Goal: Information Seeking & Learning: Find specific fact

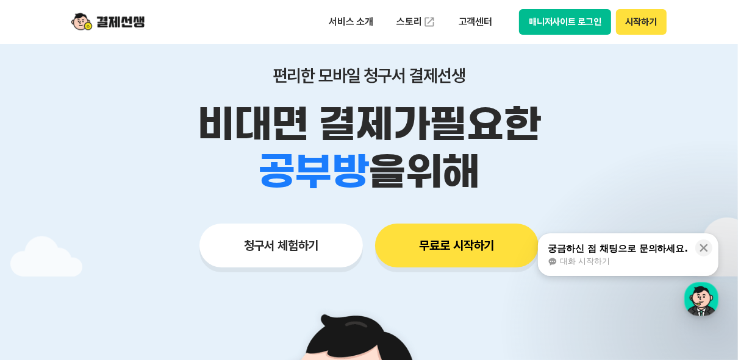
scroll to position [49, 0]
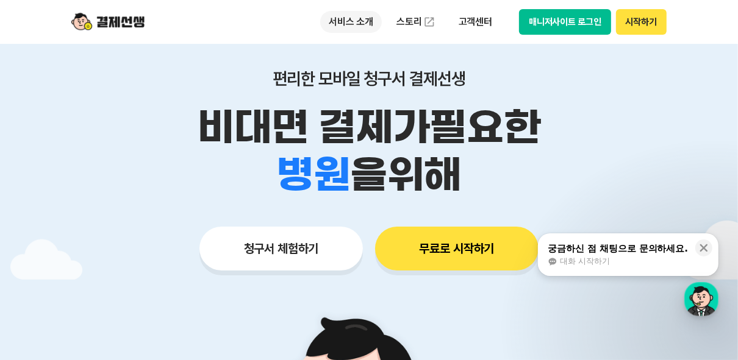
click at [353, 22] on p "서비스 소개" at bounding box center [351, 22] width 62 height 22
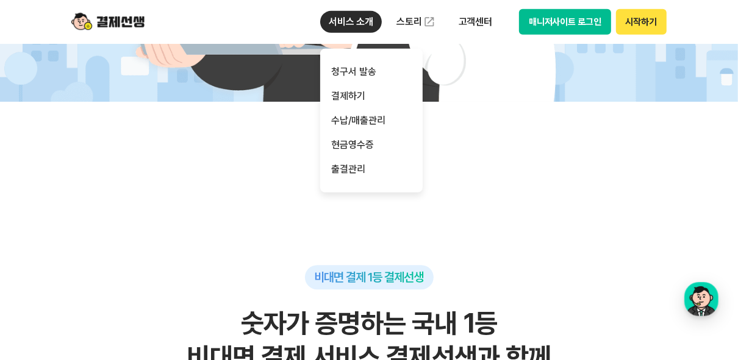
scroll to position [732, 0]
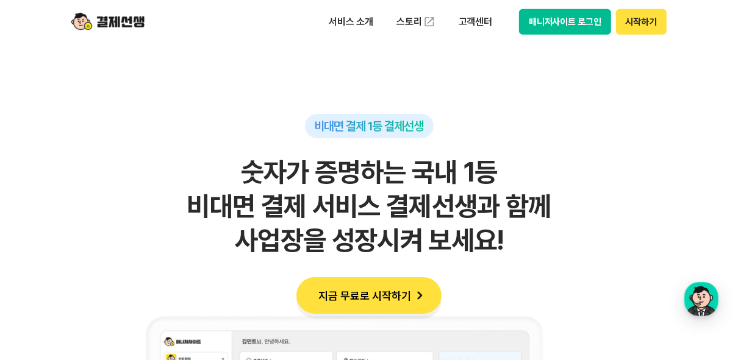
click at [566, 190] on h2 "숫자가 증명하는 국내 1등 비대면 결제 서비스 결제선생과 함께 사업장을 성장시켜 보세요!" at bounding box center [369, 207] width 598 height 102
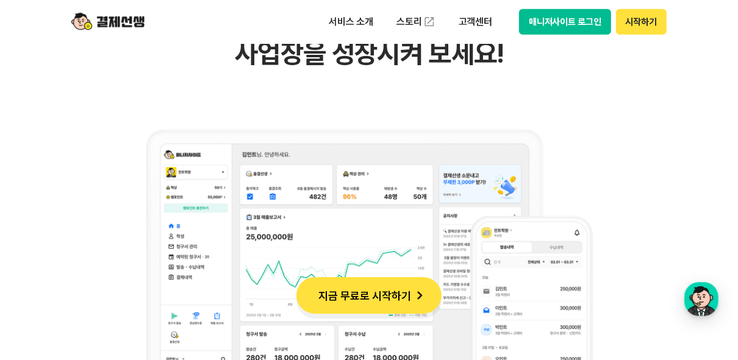
scroll to position [976, 0]
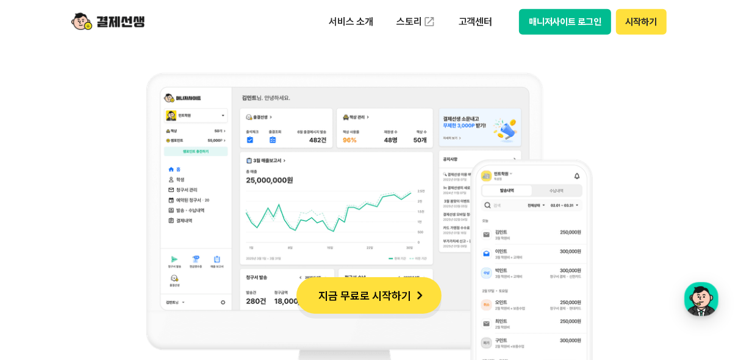
click at [401, 287] on button "지금 무료로 시작하기" at bounding box center [368, 295] width 145 height 37
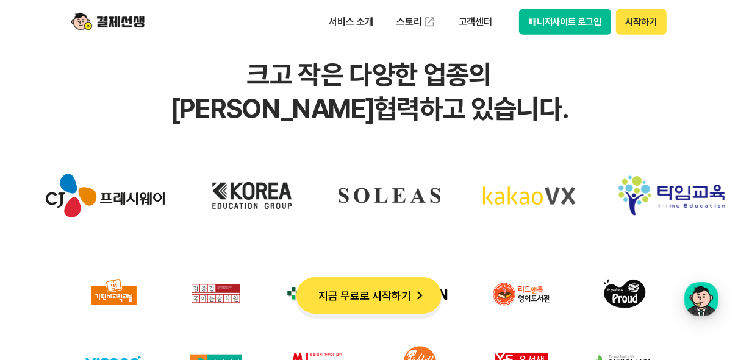
scroll to position [3806, 0]
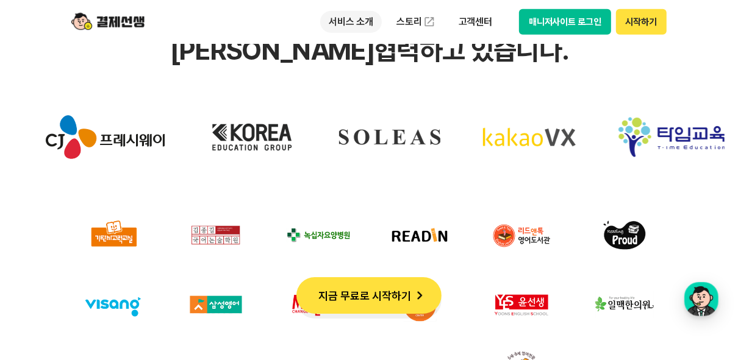
click at [354, 30] on p "서비스 소개" at bounding box center [351, 22] width 62 height 22
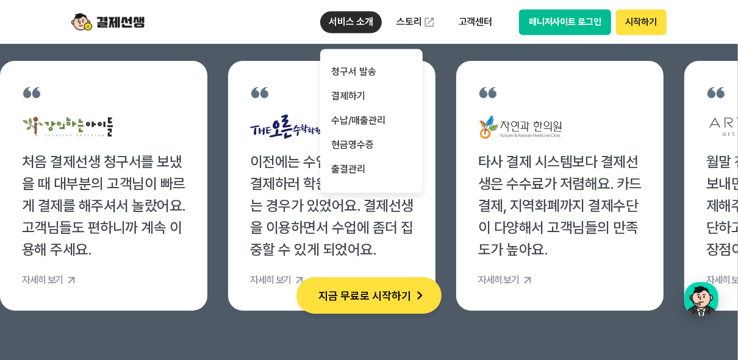
scroll to position [4733, 0]
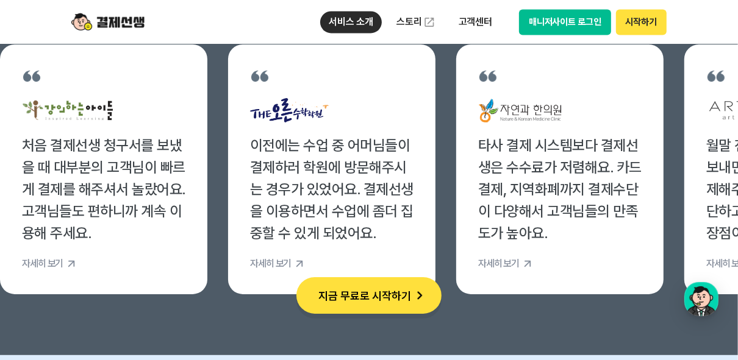
click at [424, 237] on li "이전에는 수업 중 어머님들이 결제하러 학원에 방문해주시는 경우가 있었어요. 결제선생을 이용하면서 수업에 좀더 집중할 수 있게 되었어요. 자세히…" at bounding box center [331, 170] width 207 height 250
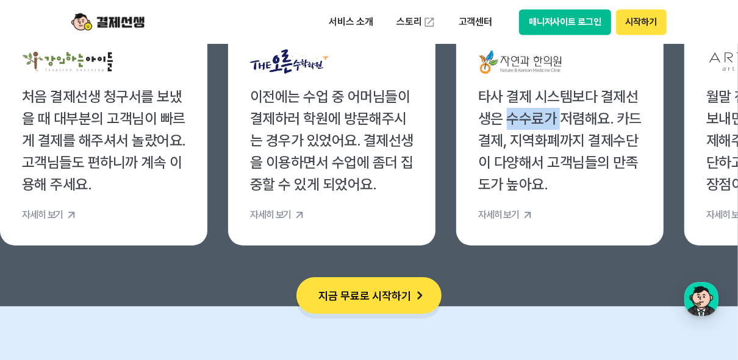
drag, startPoint x: 512, startPoint y: 117, endPoint x: 563, endPoint y: 130, distance: 52.8
click at [563, 130] on div "타사 결제 시스템보다 결제선생은 수수료가 저렴해요. 카드결제, 지역화폐까지 결제수단이 다양해서 고객님들의 만족도가 높아요." at bounding box center [559, 141] width 163 height 110
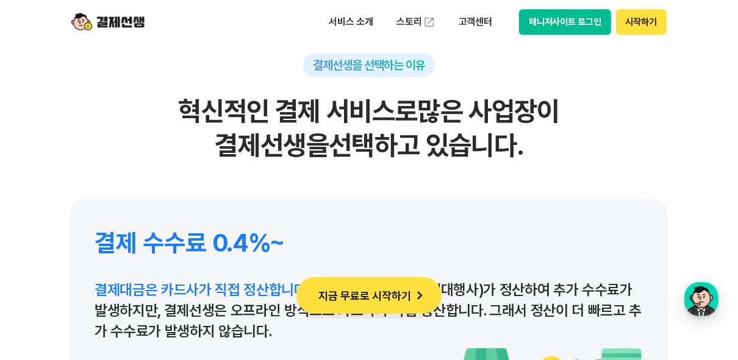
scroll to position [5660, 0]
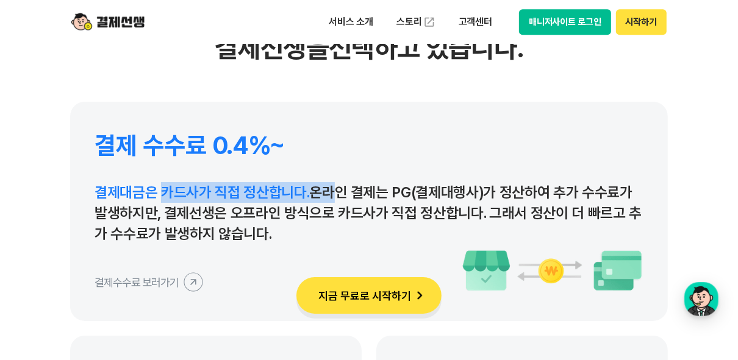
drag, startPoint x: 168, startPoint y: 193, endPoint x: 321, endPoint y: 188, distance: 153.2
click at [321, 188] on p "결제대금은 카드사가 직접 정산합니다. 온라인 결제는 PG(결제대행사)가 정산하여 추가 수수료가 발생하지만, 결제선생은 오프라인 방식으로 카드사…" at bounding box center [369, 213] width 549 height 62
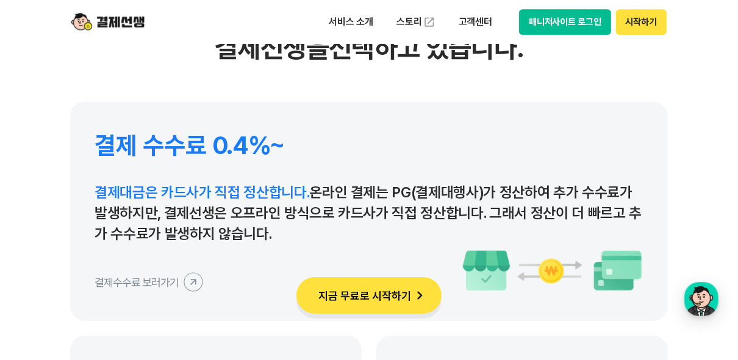
drag, startPoint x: 321, startPoint y: 188, endPoint x: 306, endPoint y: 217, distance: 32.5
click at [306, 217] on p "결제대금은 카드사가 직접 정산합니다. 온라인 결제는 PG(결제대행사)가 정산하여 추가 수수료가 발생하지만, 결제선생은 오프라인 방식으로 카드사…" at bounding box center [369, 213] width 549 height 62
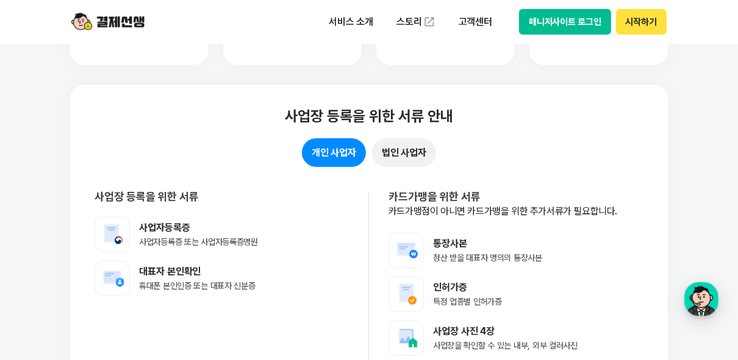
scroll to position [9661, 0]
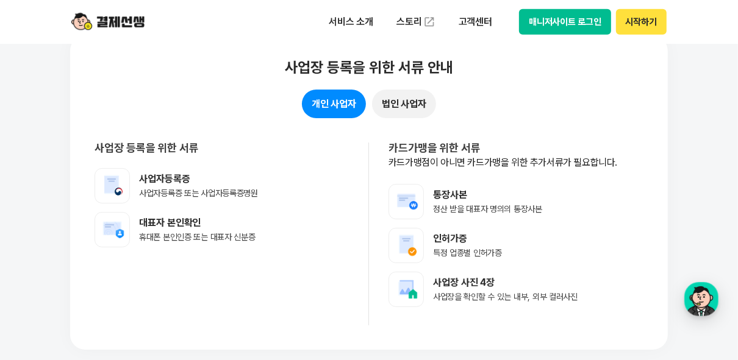
click at [400, 111] on button "법인 사업자" at bounding box center [404, 104] width 64 height 29
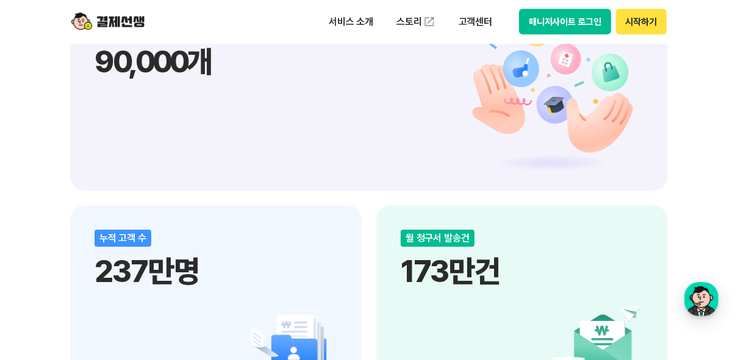
scroll to position [0, 0]
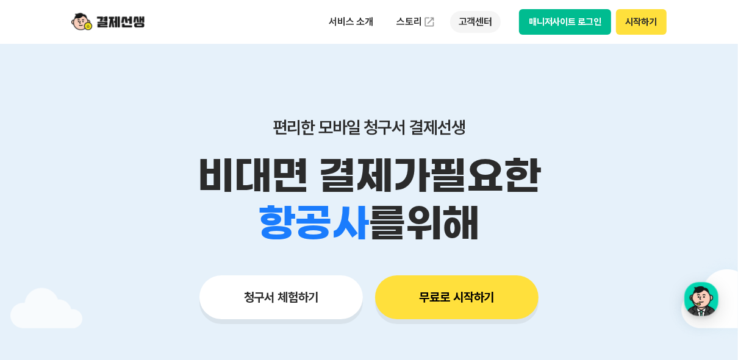
click at [485, 24] on p "고객센터" at bounding box center [475, 22] width 51 height 22
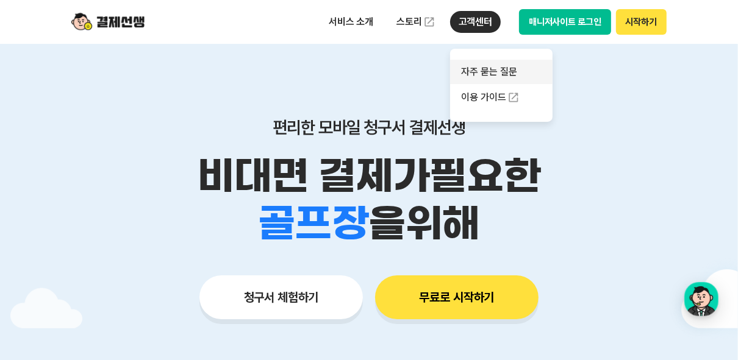
click at [501, 66] on link "자주 묻는 질문" at bounding box center [501, 72] width 102 height 24
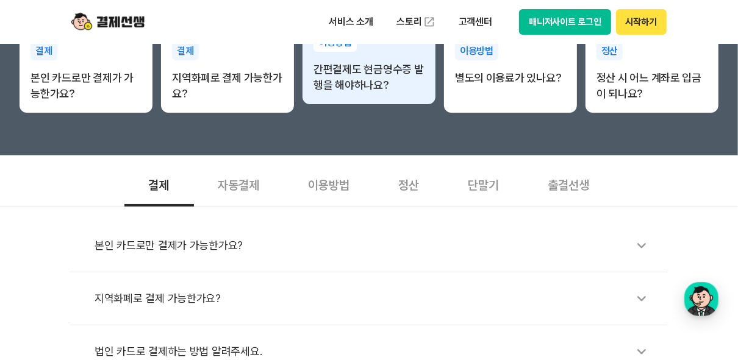
scroll to position [244, 0]
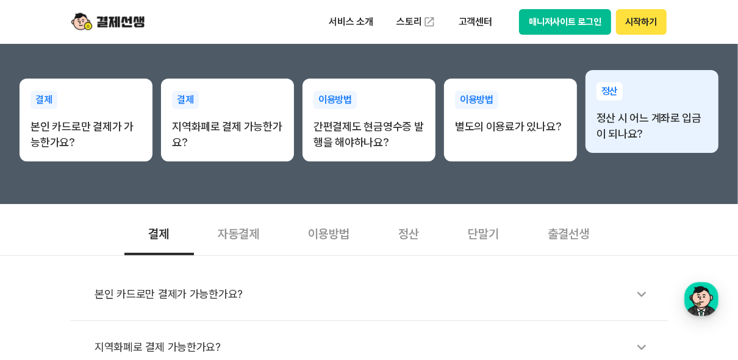
click at [620, 123] on p "정산 시 어느 계좌로 입금이 되나요?" at bounding box center [651, 126] width 111 height 32
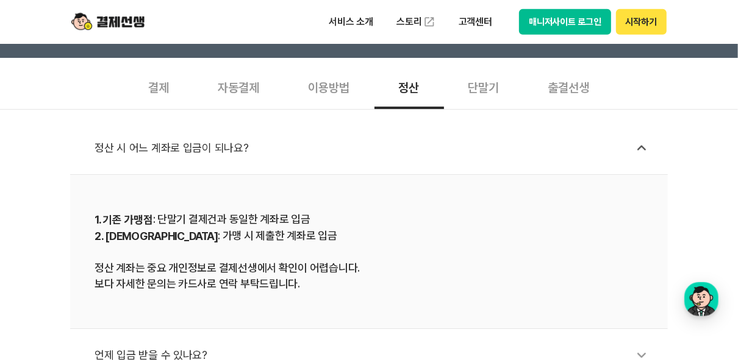
scroll to position [537, 0]
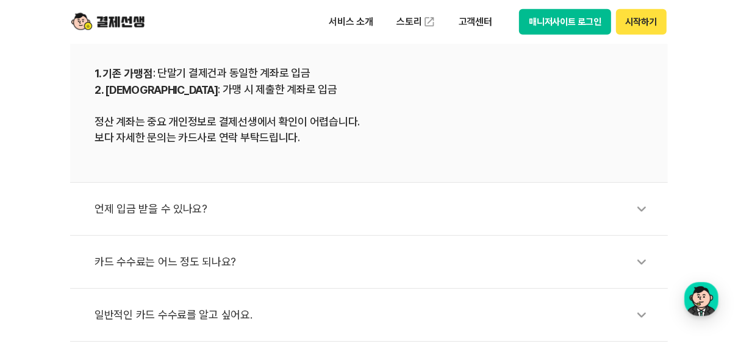
click at [155, 198] on div "언제 입금 받을 수 있나요?" at bounding box center [375, 209] width 561 height 28
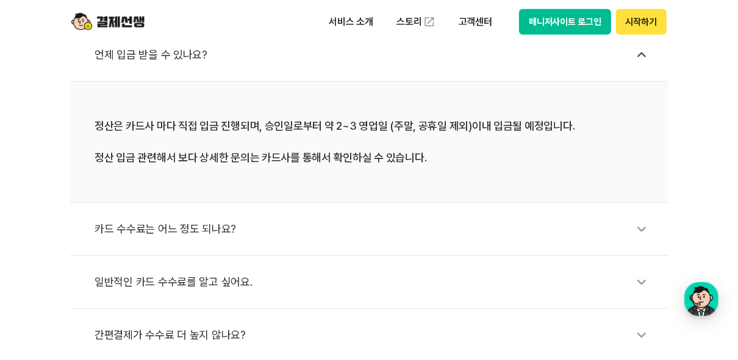
click at [163, 229] on div "카드 수수료는 어느 정도 되나요?" at bounding box center [375, 229] width 561 height 28
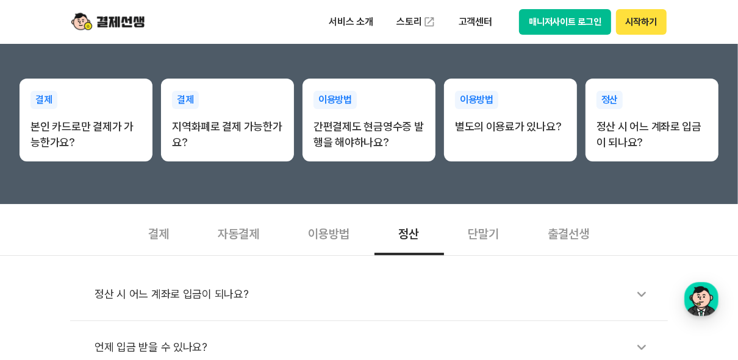
scroll to position [293, 0]
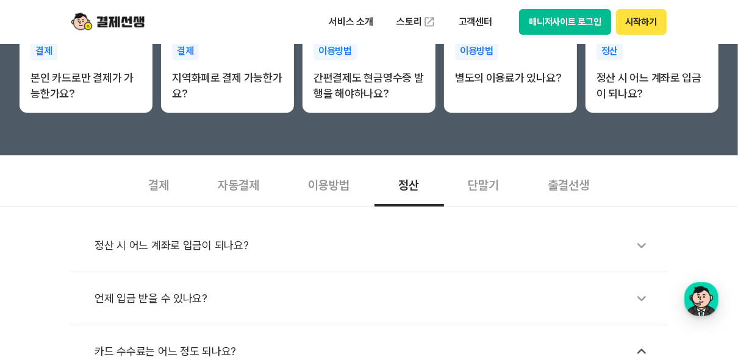
click at [162, 176] on div "결제" at bounding box center [159, 184] width 70 height 45
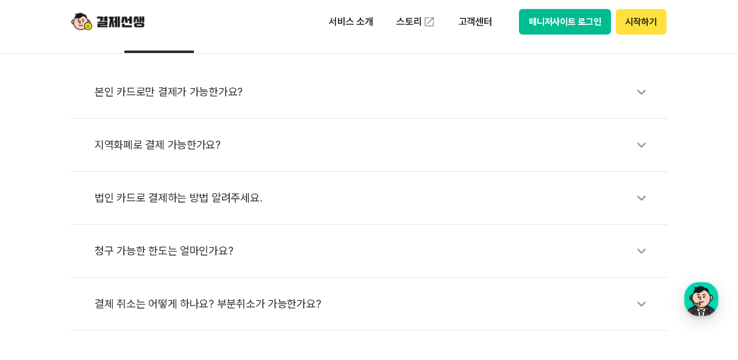
scroll to position [390, 0]
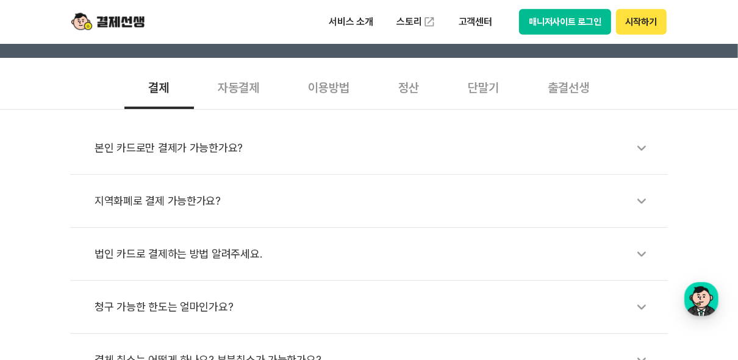
click at [244, 88] on div "자동결제" at bounding box center [239, 86] width 90 height 45
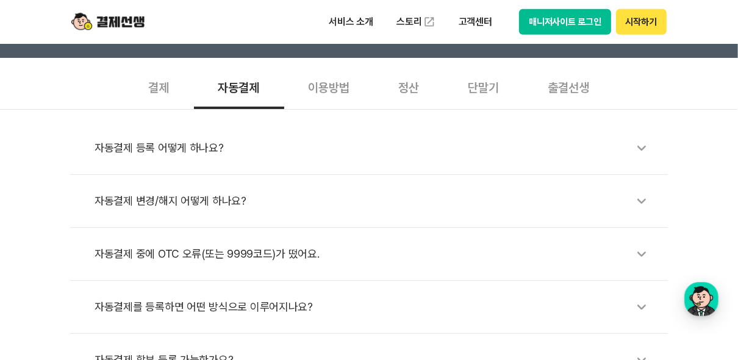
click at [339, 99] on div "이용방법" at bounding box center [329, 86] width 90 height 45
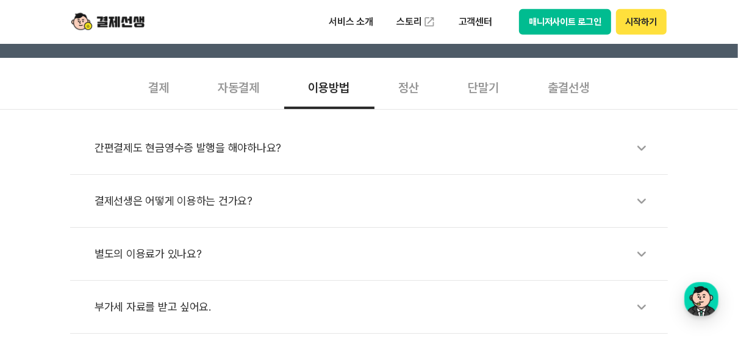
click at [417, 91] on div "정산" at bounding box center [409, 86] width 70 height 45
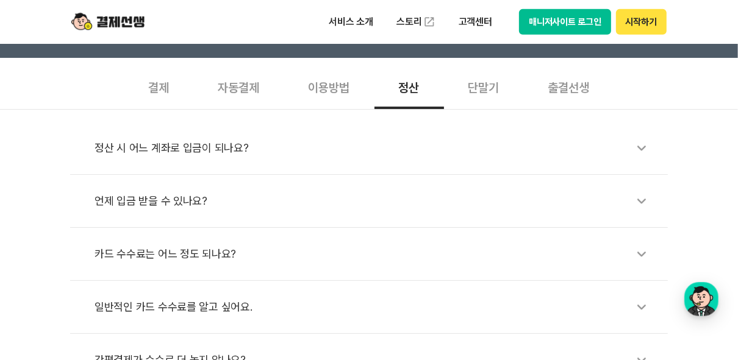
click at [221, 151] on div "정산 시 어느 계좌로 입금이 되나요?" at bounding box center [375, 148] width 561 height 28
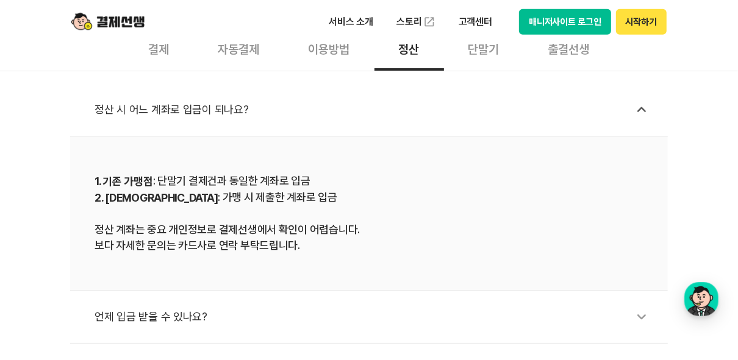
scroll to position [488, 0]
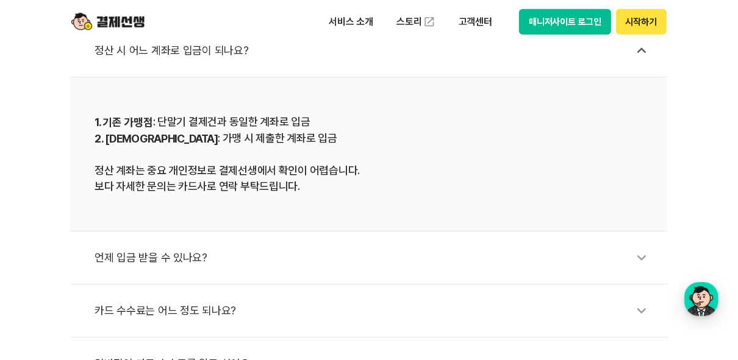
drag, startPoint x: 171, startPoint y: 266, endPoint x: 171, endPoint y: 259, distance: 6.7
click at [171, 260] on div "언제 입금 받을 수 있나요?" at bounding box center [375, 258] width 561 height 28
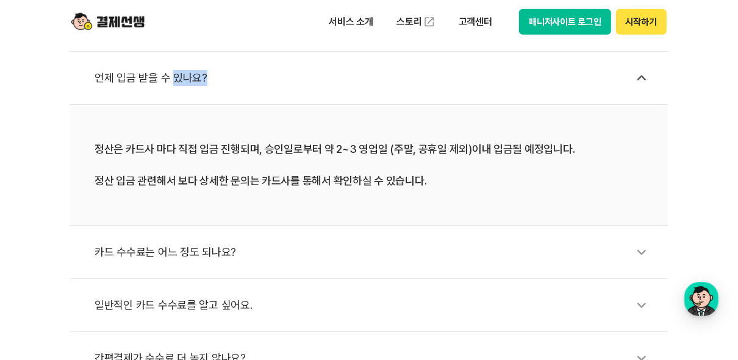
scroll to position [537, 0]
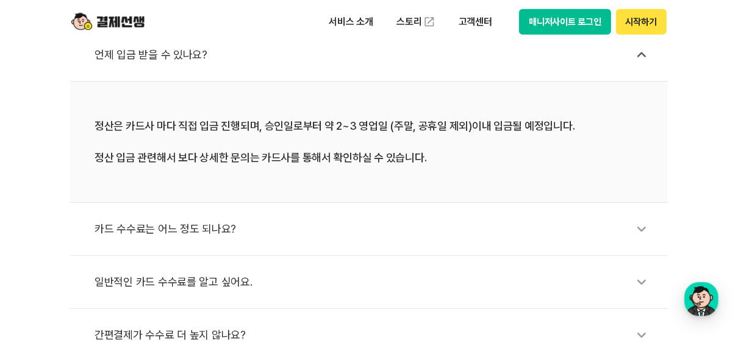
click at [187, 234] on div "카드 수수료는 어느 정도 되나요?" at bounding box center [375, 229] width 561 height 28
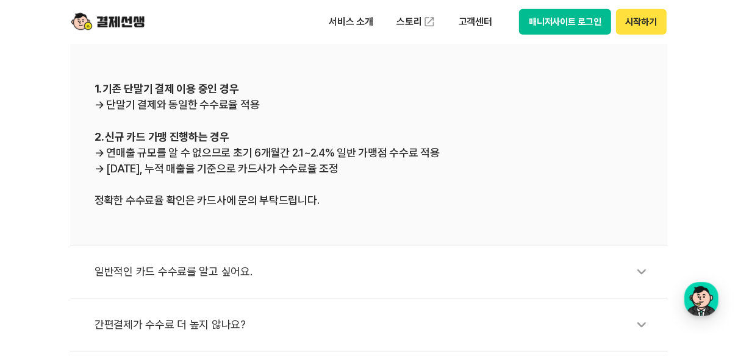
scroll to position [634, 0]
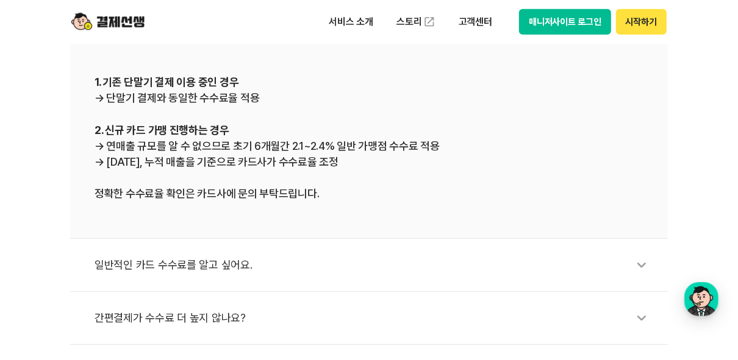
click at [206, 267] on div "일반적인 카드 수수료를 알고 싶어요." at bounding box center [375, 265] width 561 height 28
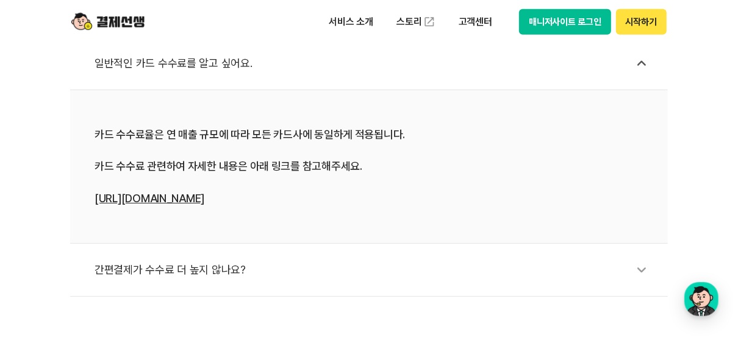
click at [176, 198] on link "[URL][DOMAIN_NAME]" at bounding box center [150, 198] width 110 height 13
